Goal: Task Accomplishment & Management: Use online tool/utility

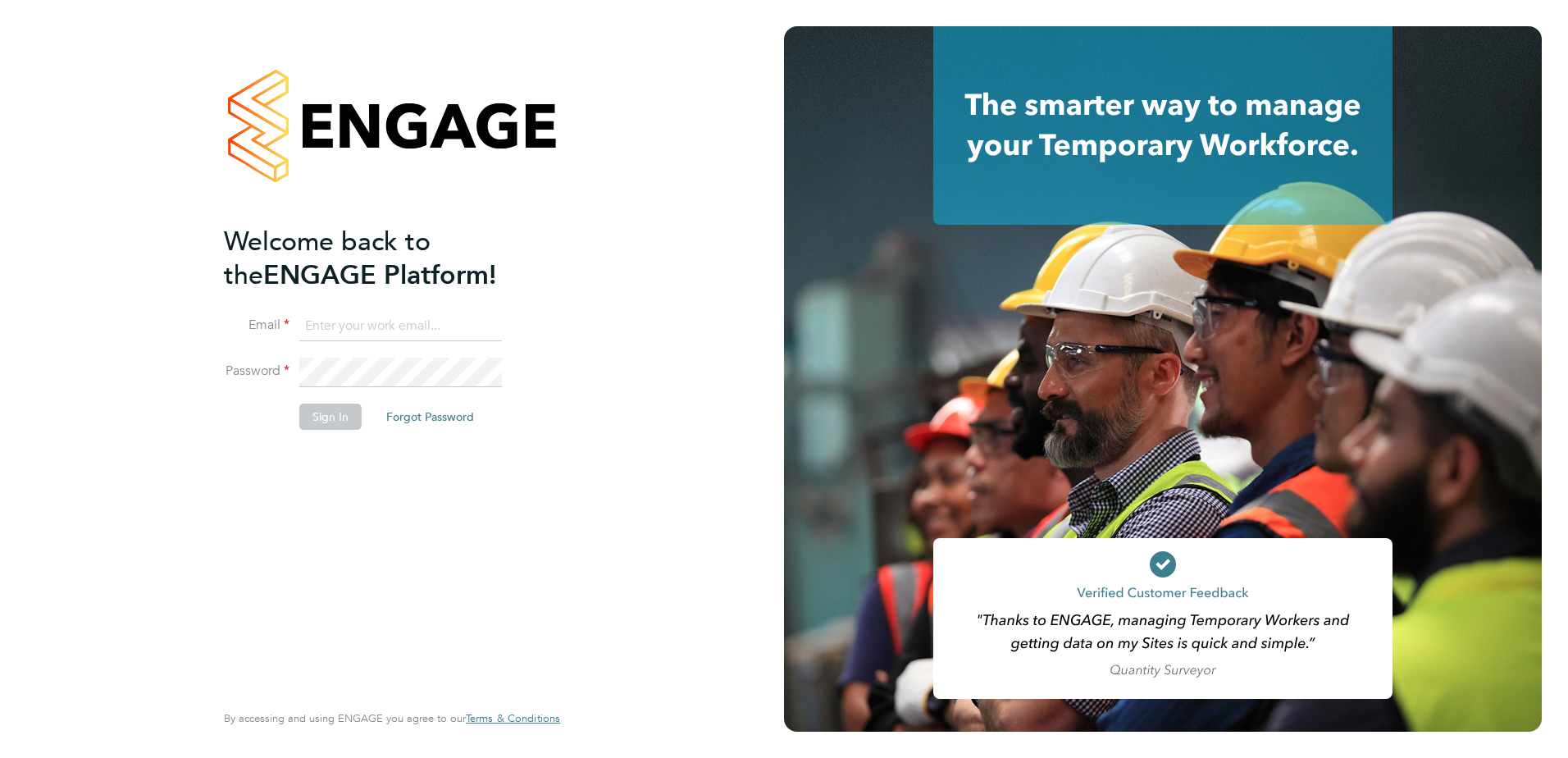
type input "louis.woodcock@vistry.co.uk"
click at [315, 411] on button "Sign In" at bounding box center [330, 416] width 62 height 26
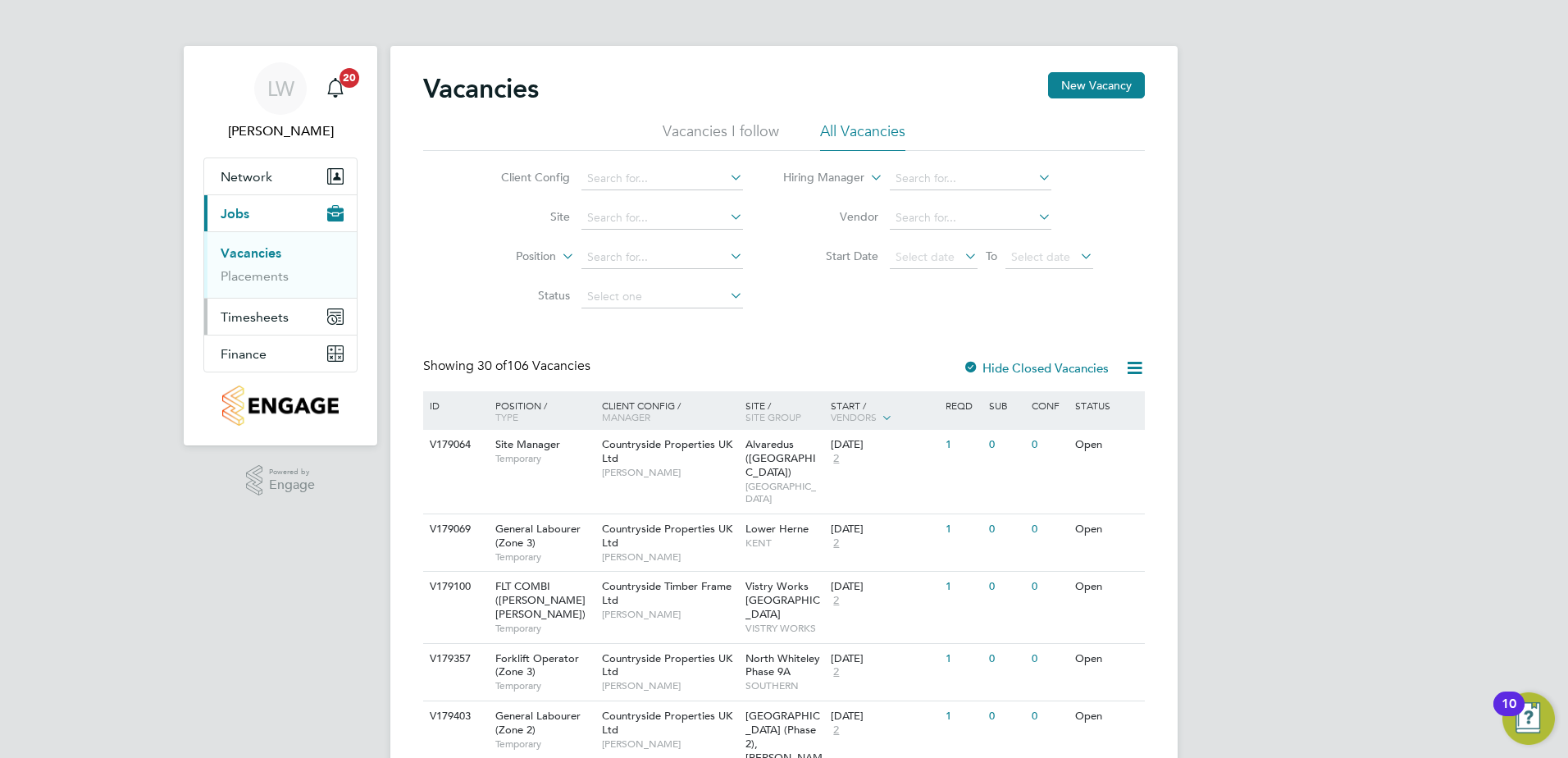
click at [265, 302] on button "Timesheets" at bounding box center [280, 317] width 153 height 36
click at [265, 289] on link "Timesheets" at bounding box center [255, 290] width 68 height 16
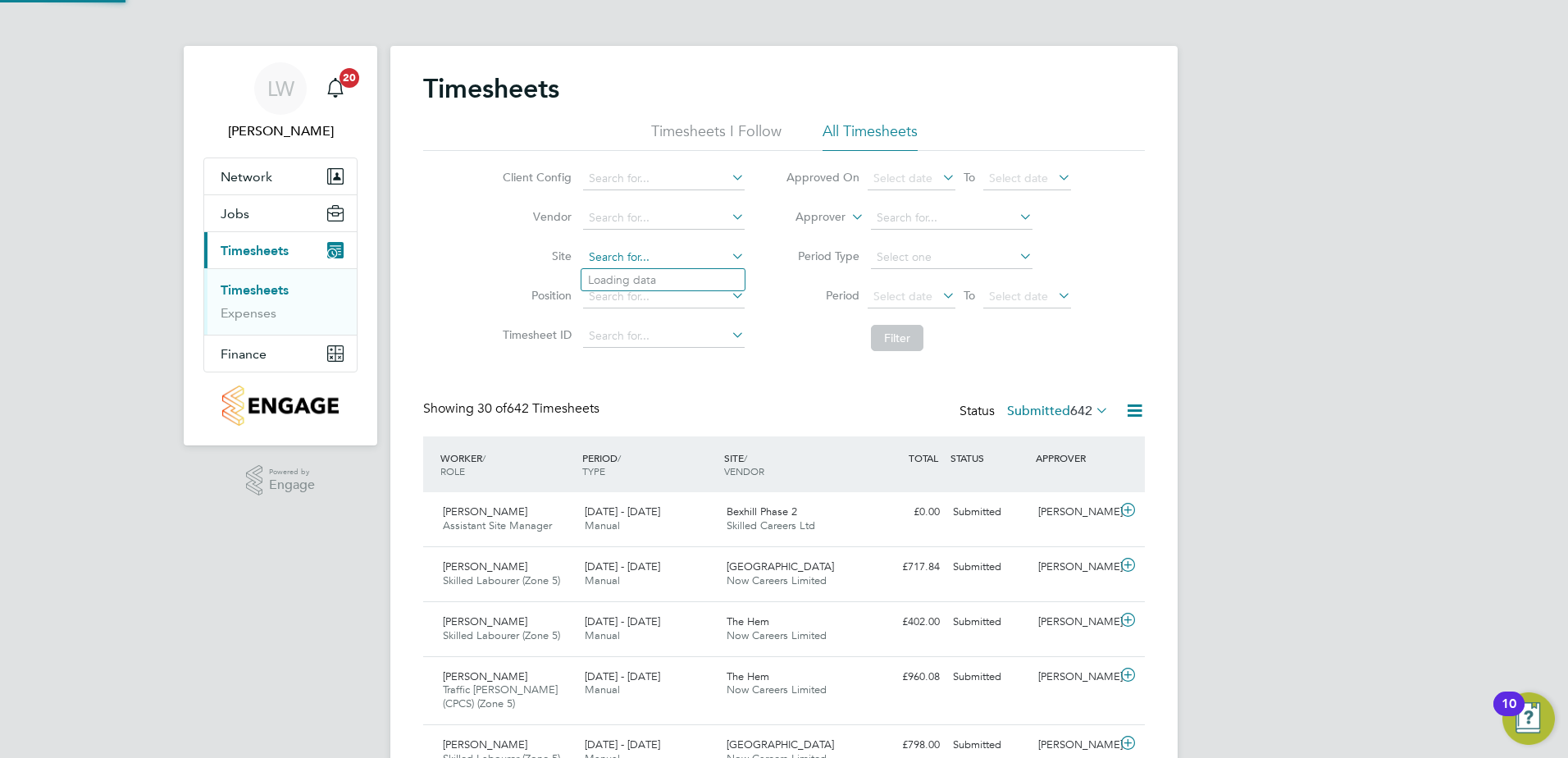
click at [644, 252] on input at bounding box center [663, 257] width 162 height 23
click at [627, 270] on li "[GEOGRAPHIC_DATA]" at bounding box center [663, 280] width 163 height 22
type input "[GEOGRAPHIC_DATA]"
click at [895, 329] on button "Filter" at bounding box center [897, 338] width 53 height 26
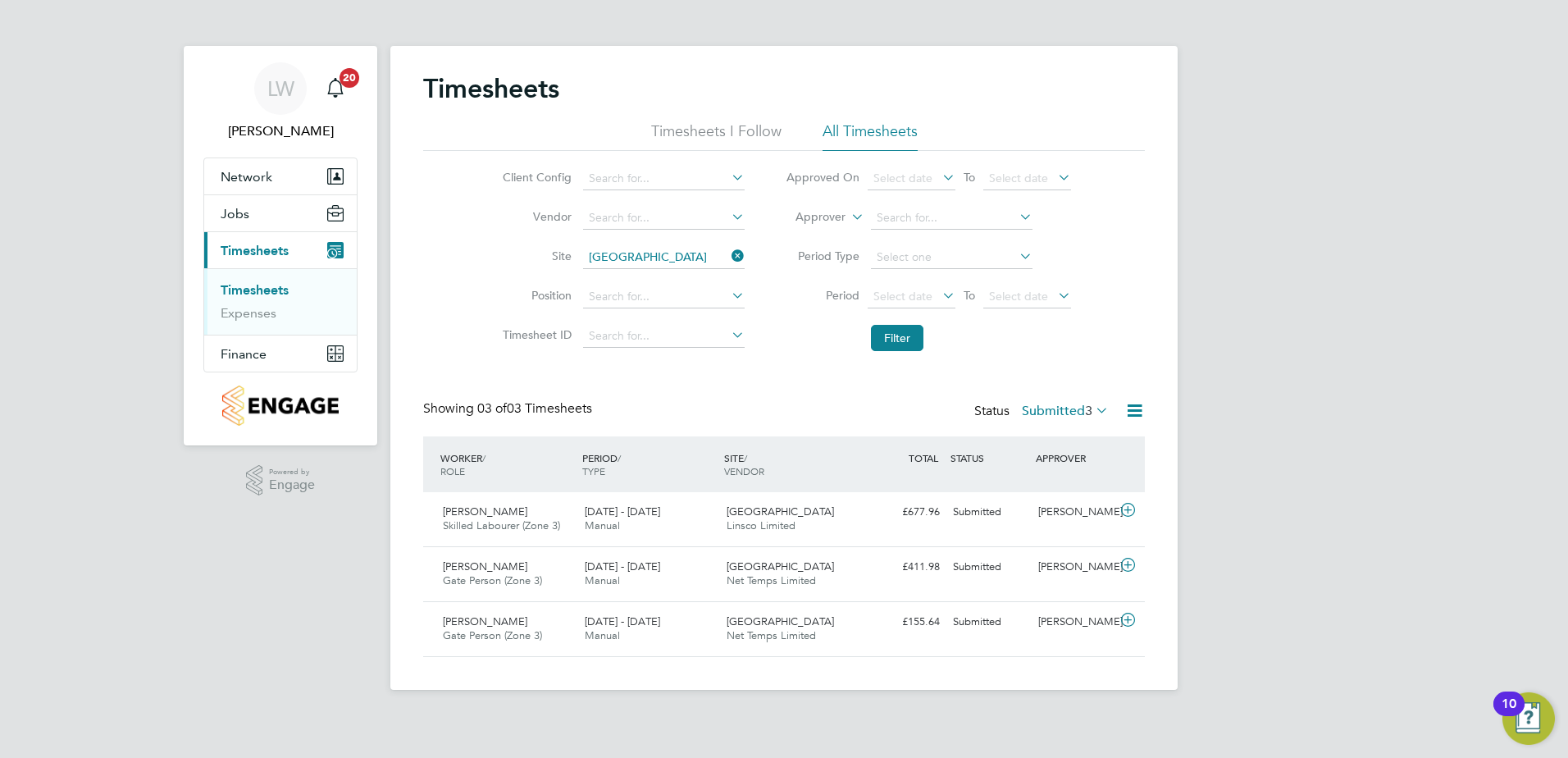
click at [1074, 406] on label "Submitted 3" at bounding box center [1066, 411] width 87 height 17
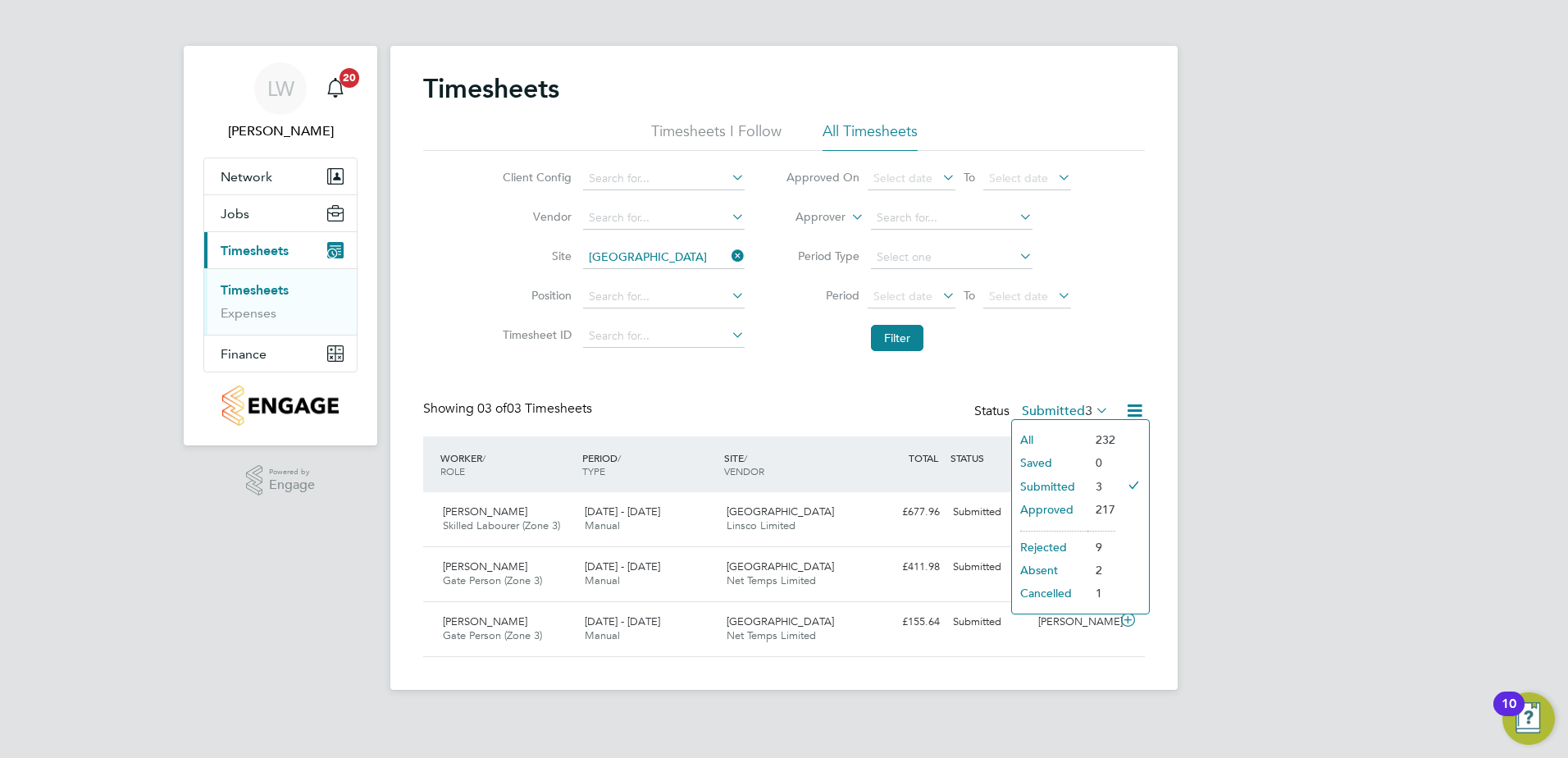
click at [1046, 429] on li "All" at bounding box center [1050, 440] width 76 height 23
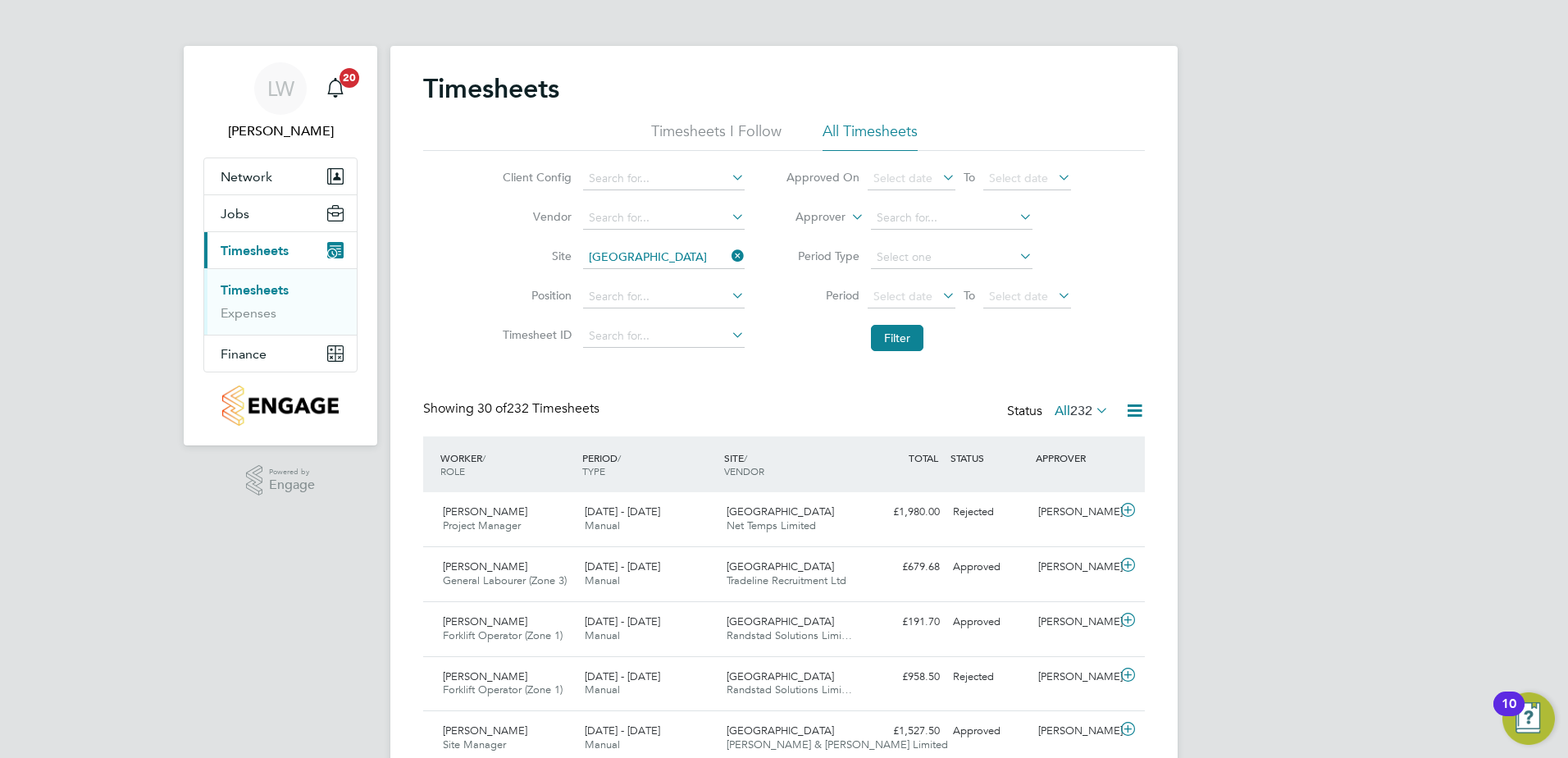
click at [1127, 404] on icon at bounding box center [1135, 411] width 20 height 20
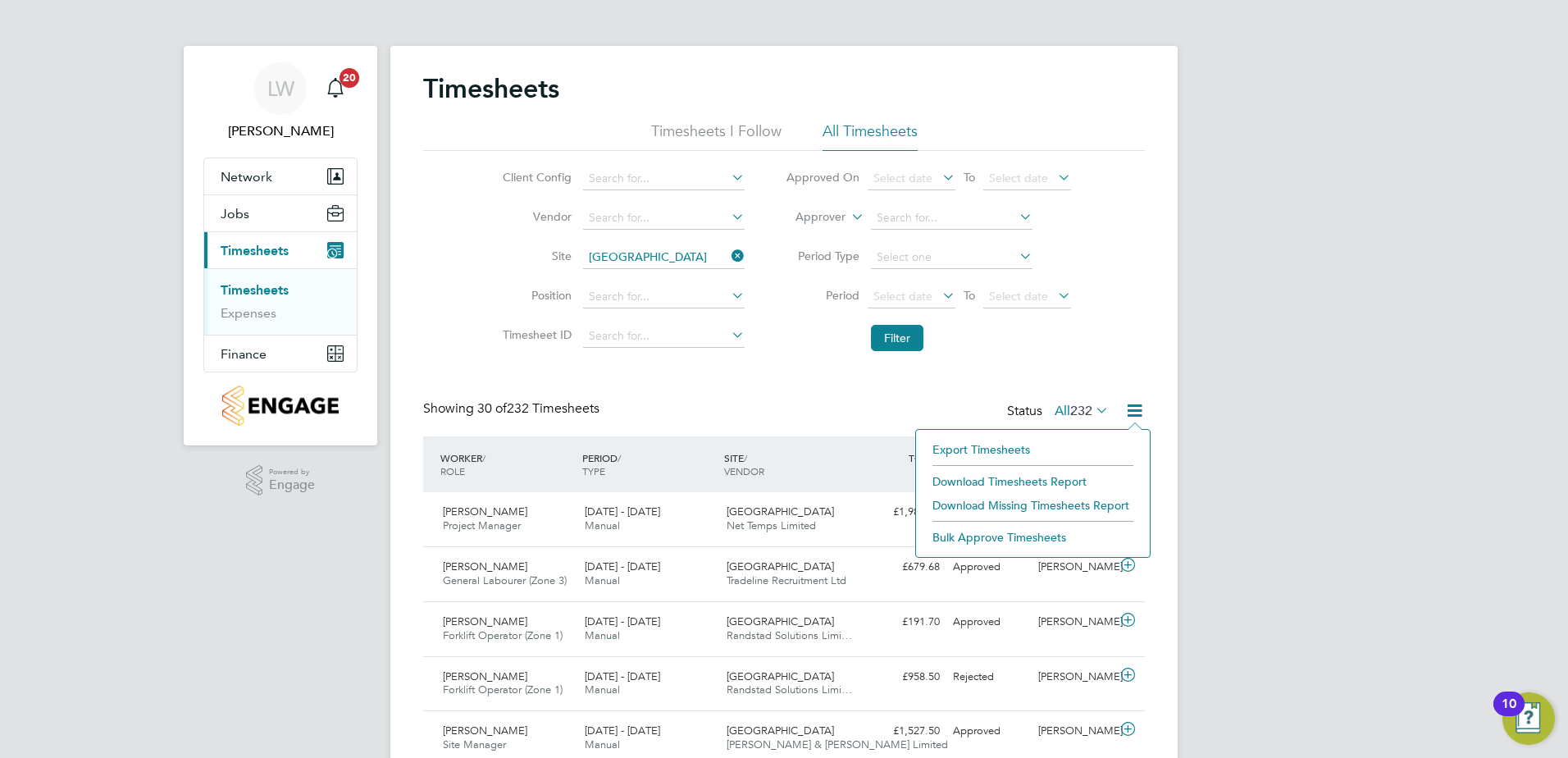
click at [1031, 478] on li "Download Timesheets Report" at bounding box center [1032, 481] width 217 height 23
